Goal: Transaction & Acquisition: Download file/media

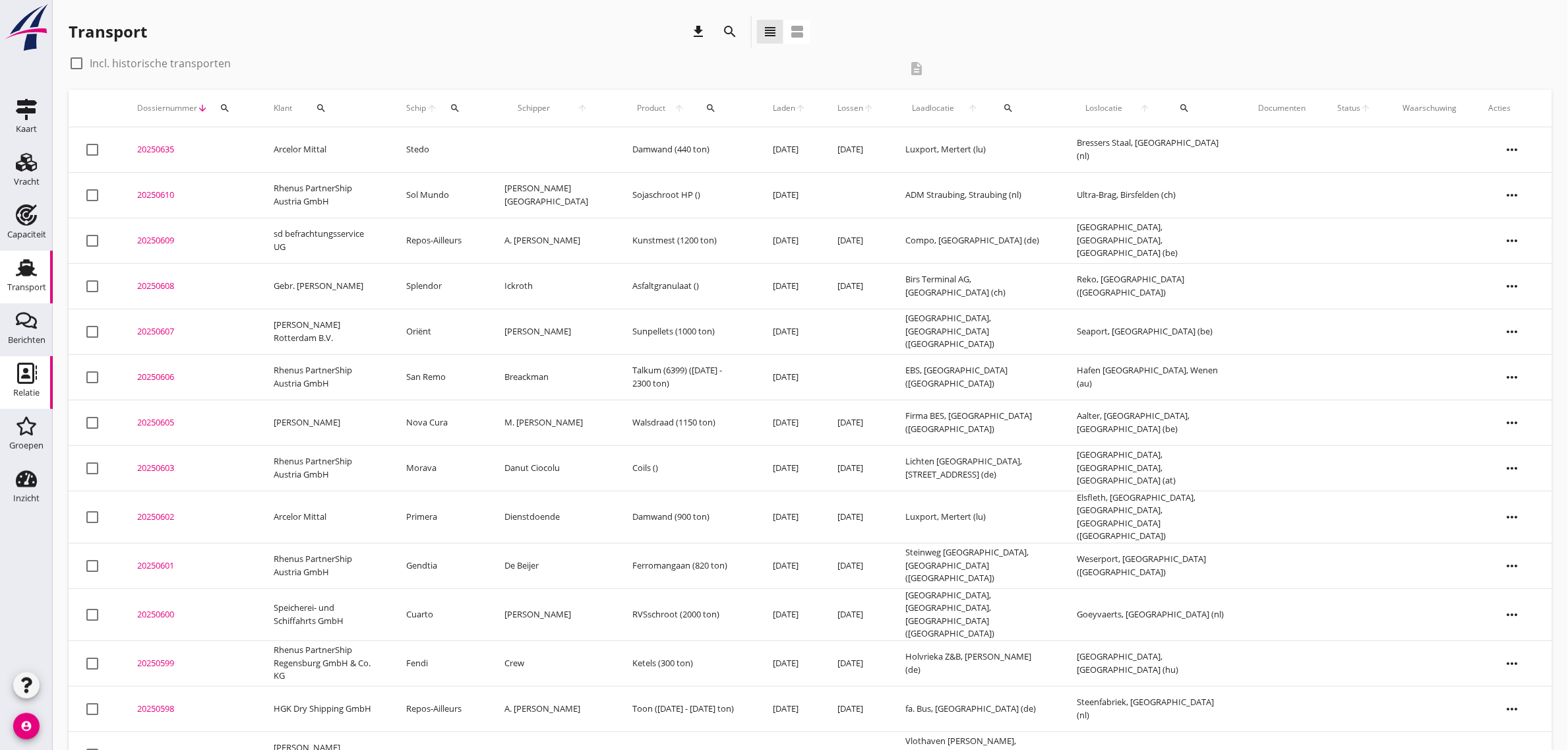
click at [28, 374] on icon "Relatie" at bounding box center [26, 372] width 21 height 21
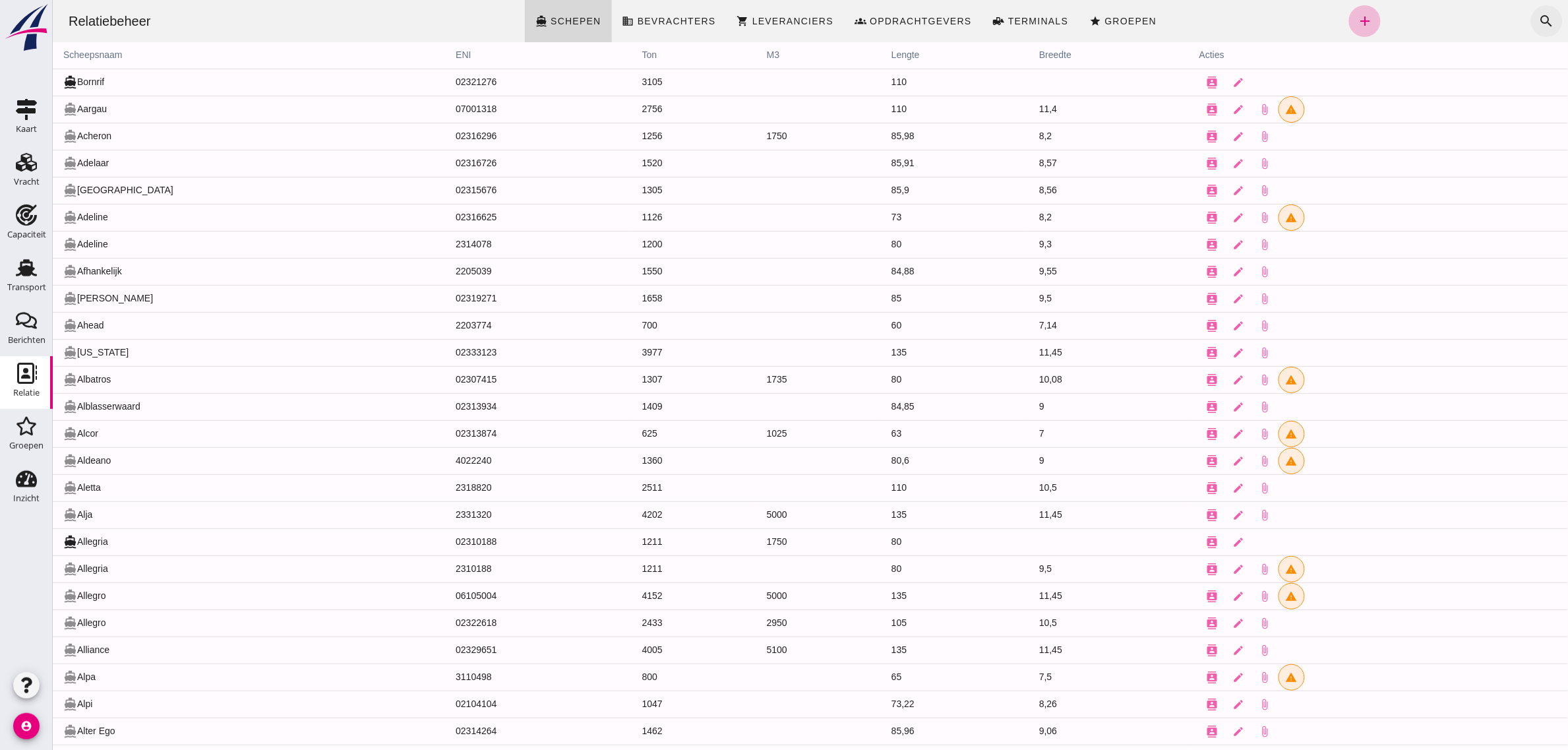
click at [1538, 18] on icon "search" at bounding box center [1546, 22] width 16 height 16
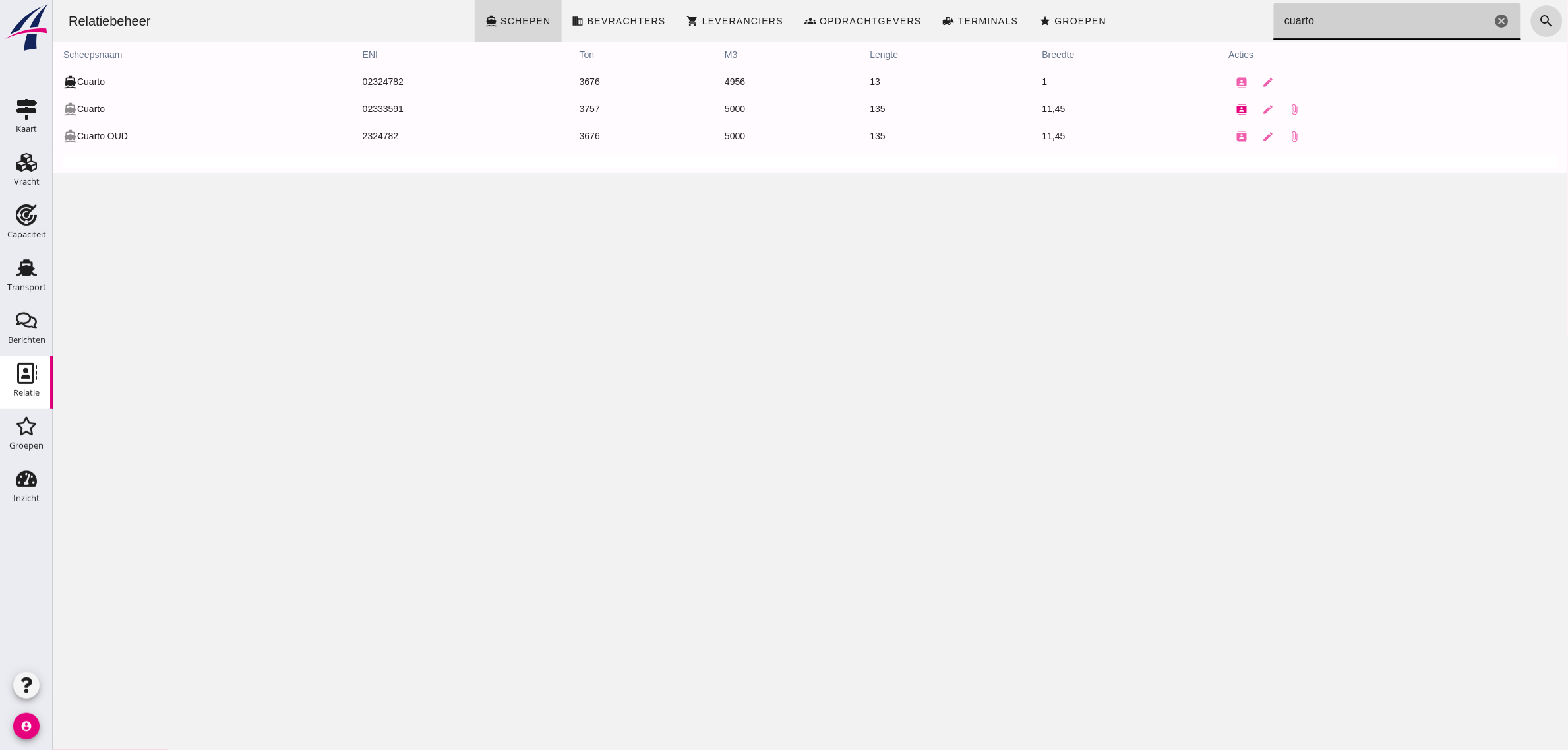
type input "cuarto"
click at [1236, 110] on icon "contacts" at bounding box center [1242, 109] width 12 height 12
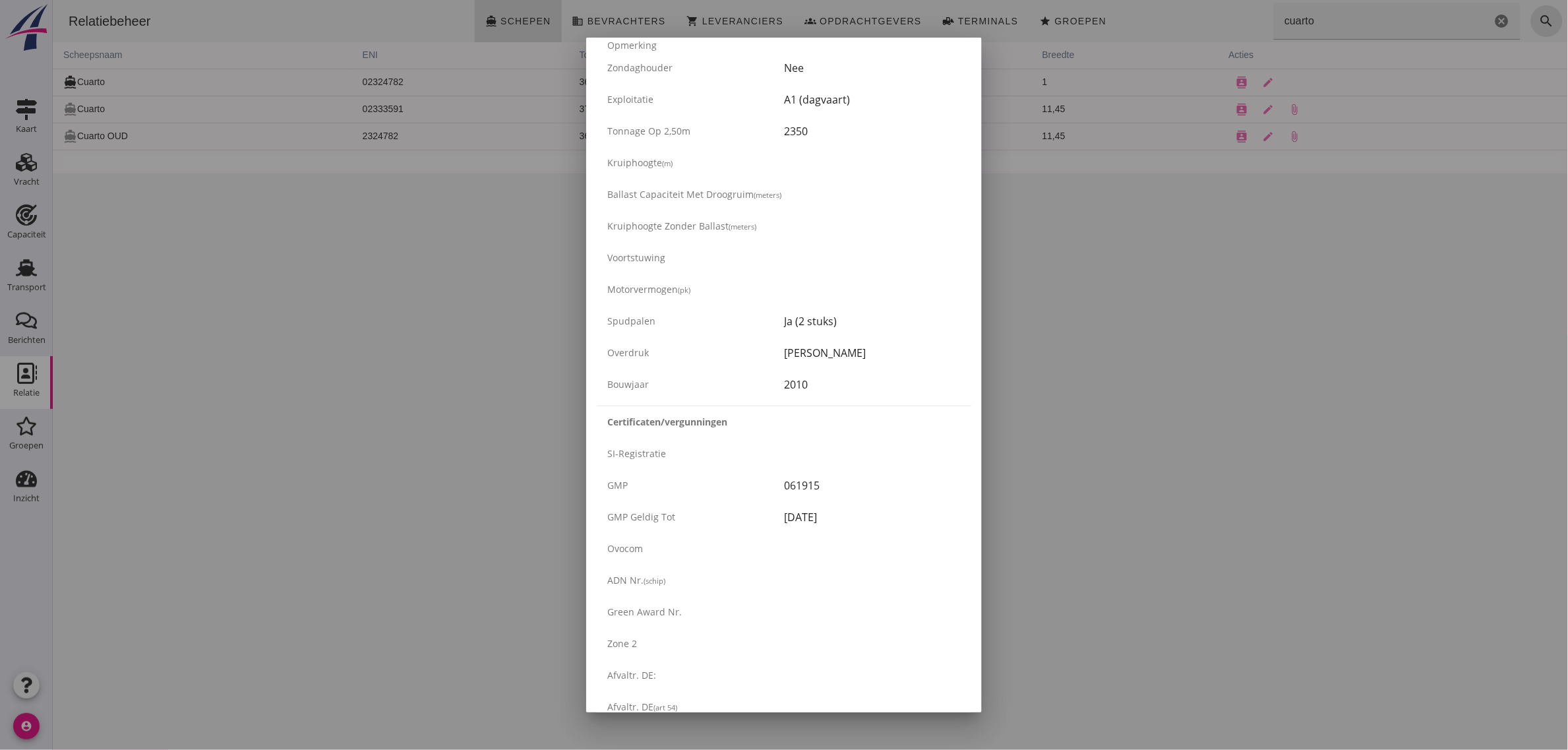
scroll to position [2003, 0]
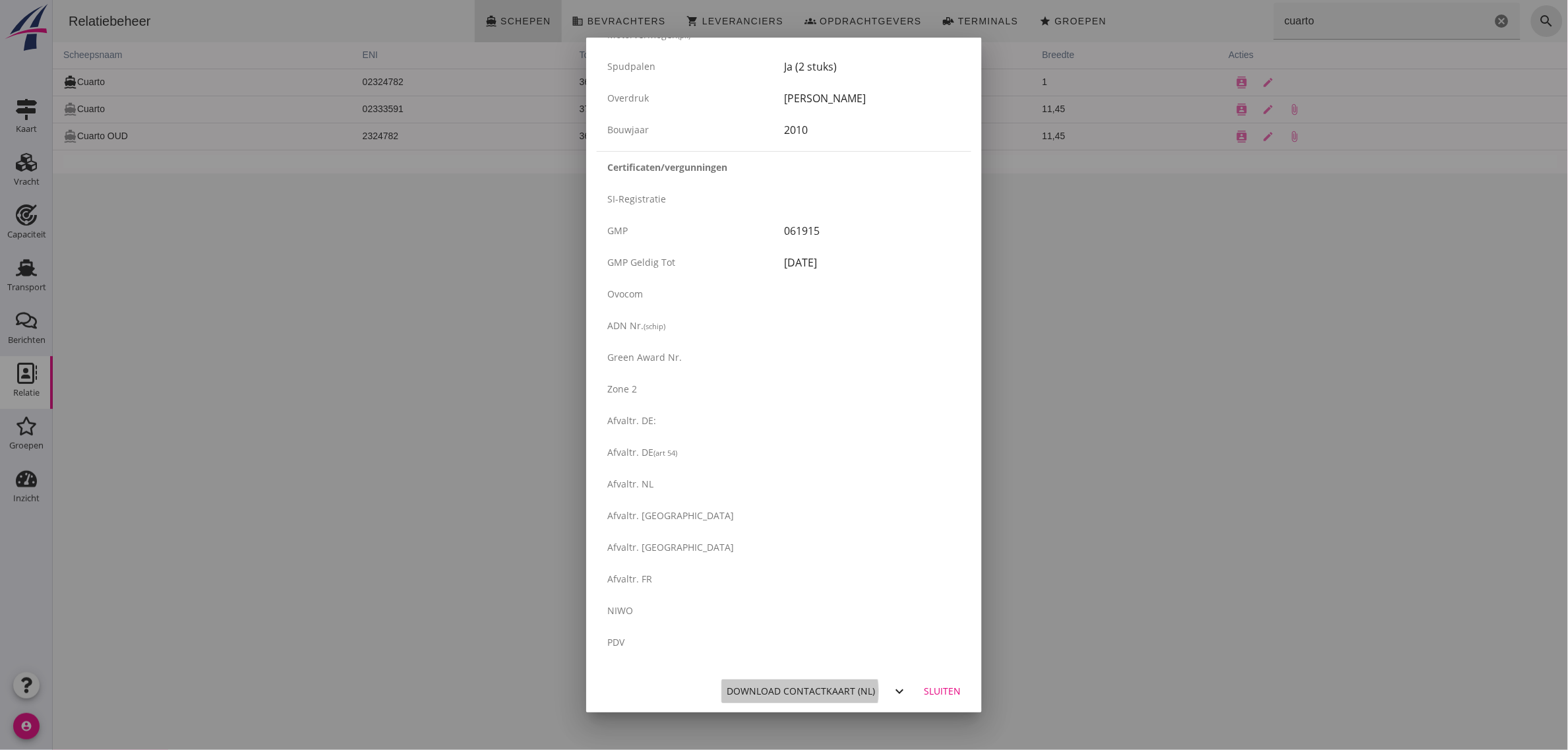
click at [829, 690] on div "Download contactkaart (nl)" at bounding box center [801, 690] width 149 height 14
drag, startPoint x: 884, startPoint y: 693, endPoint x: 937, endPoint y: 693, distance: 53.0
click at [937, 693] on div "Sluiten" at bounding box center [942, 690] width 37 height 14
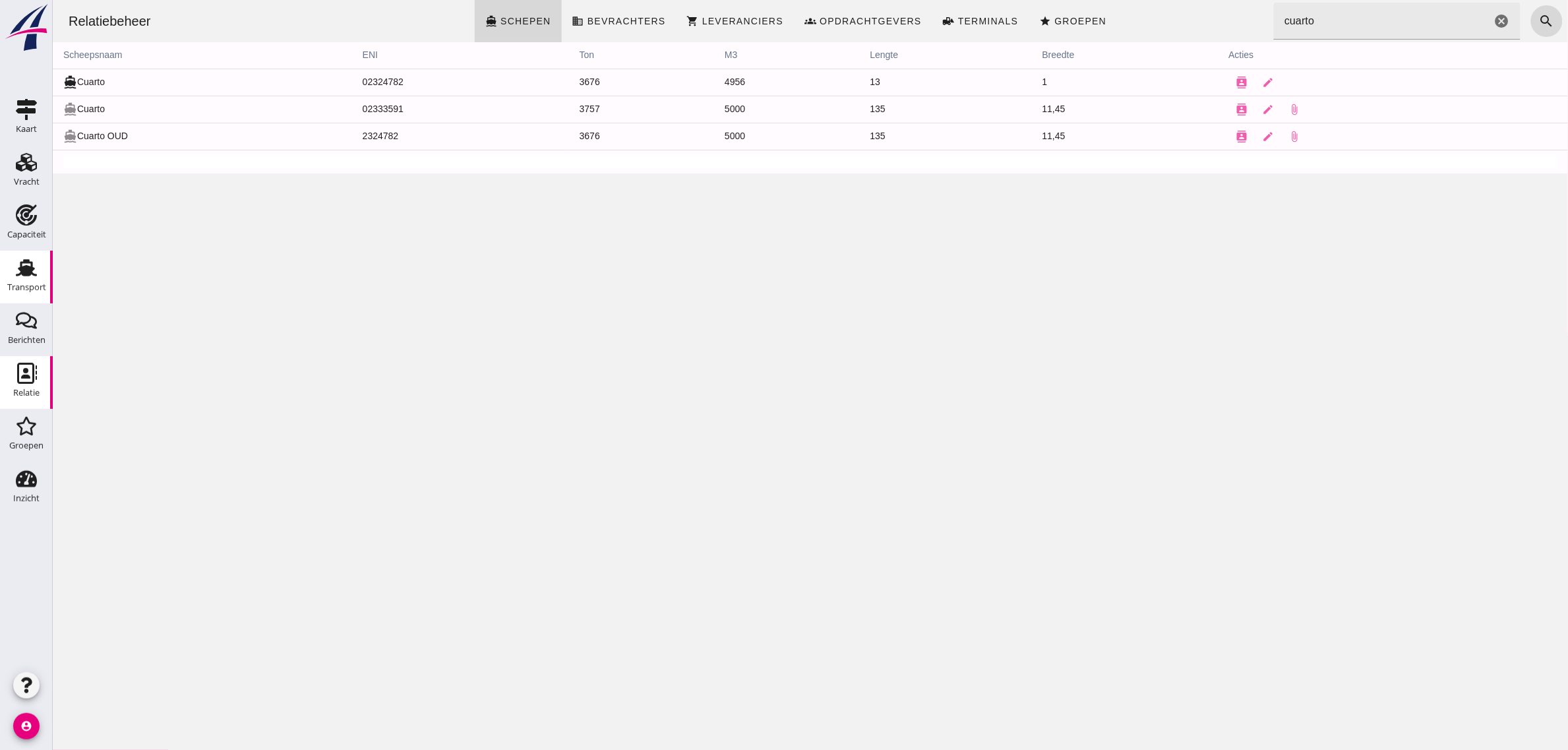
click at [33, 288] on div "Transport" at bounding box center [26, 288] width 39 height 9
